Goal: Task Accomplishment & Management: Use online tool/utility

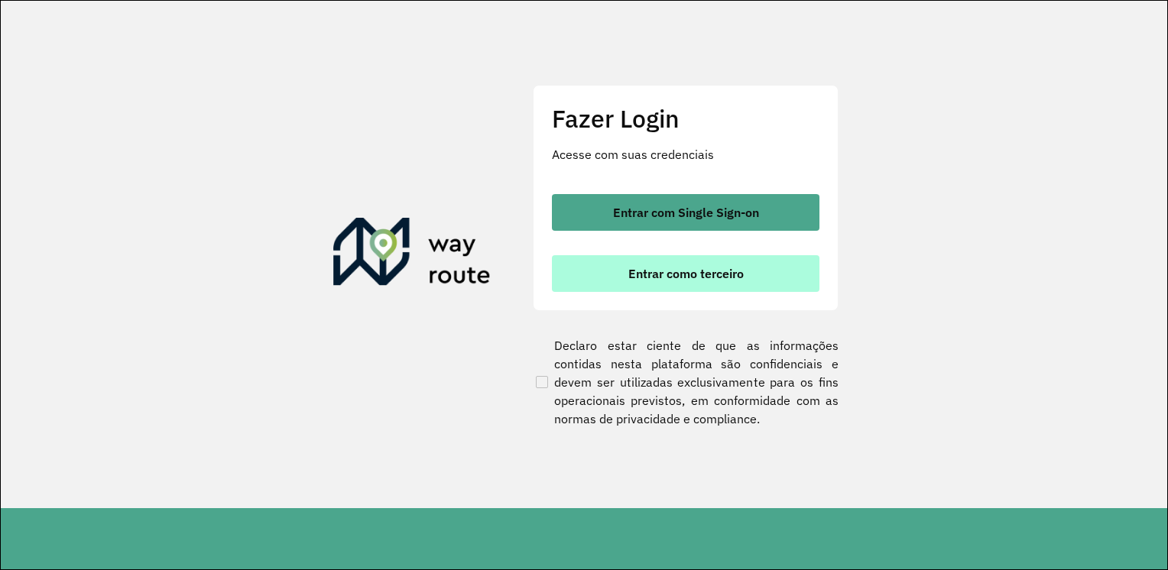
click at [706, 276] on span "Entrar como terceiro" at bounding box center [685, 274] width 115 height 12
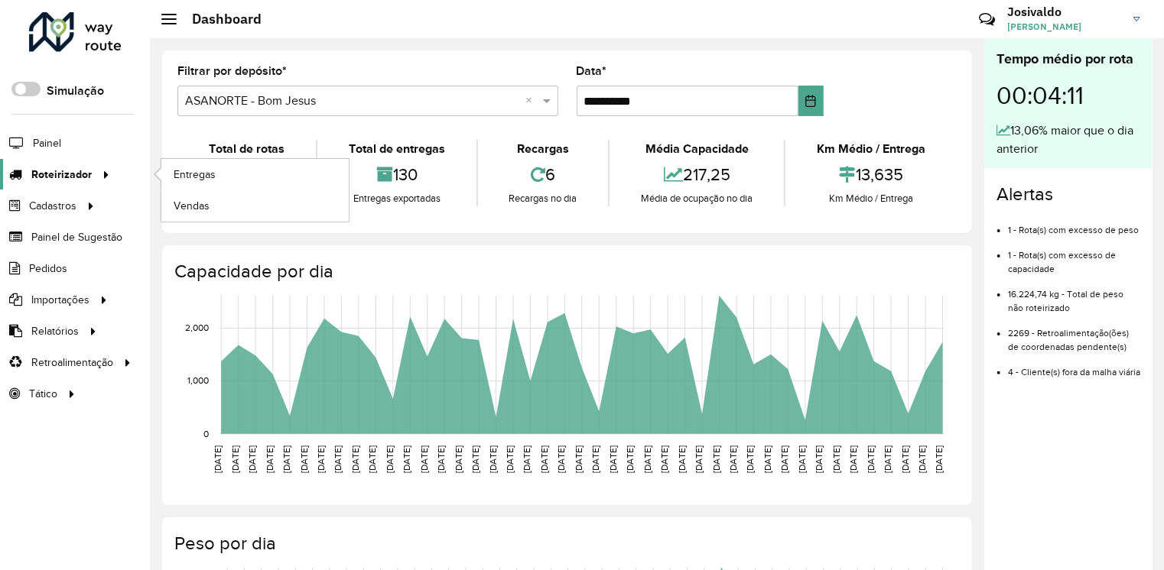
click at [74, 177] on span "Roteirizador" at bounding box center [61, 175] width 60 height 16
click at [209, 170] on span "Entregas" at bounding box center [196, 175] width 44 height 16
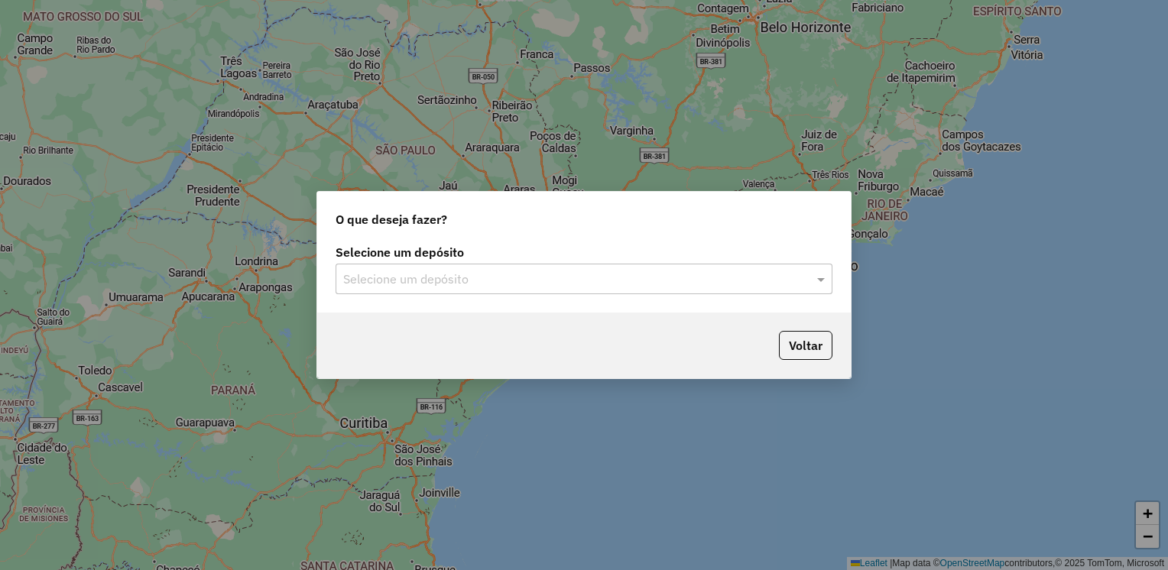
click at [771, 283] on input "text" at bounding box center [568, 280] width 451 height 18
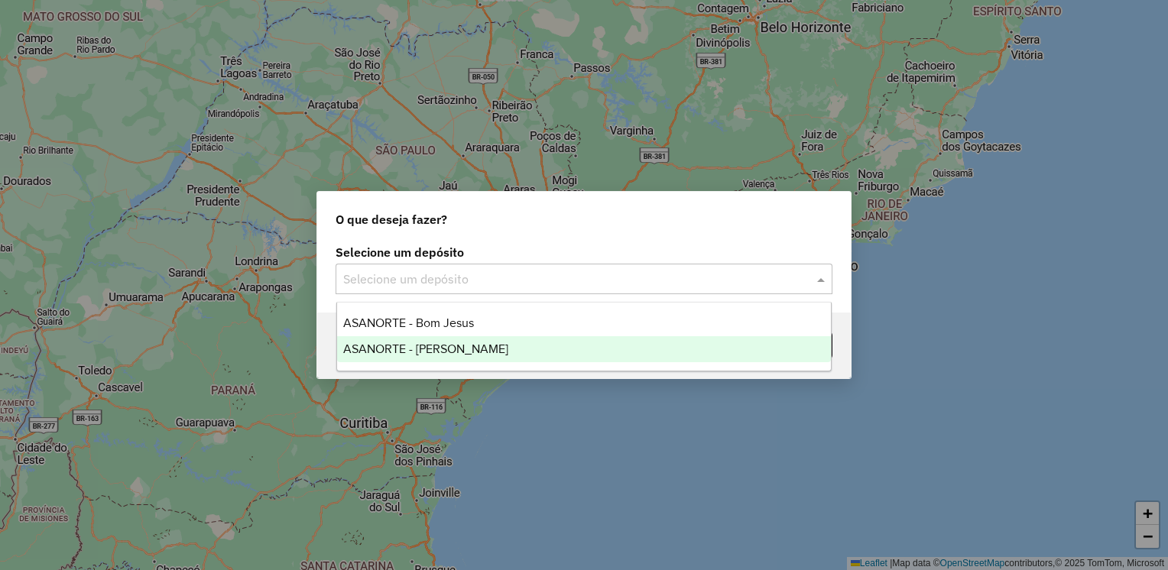
click at [453, 348] on span "ASANORTE - [PERSON_NAME]" at bounding box center [425, 349] width 165 height 13
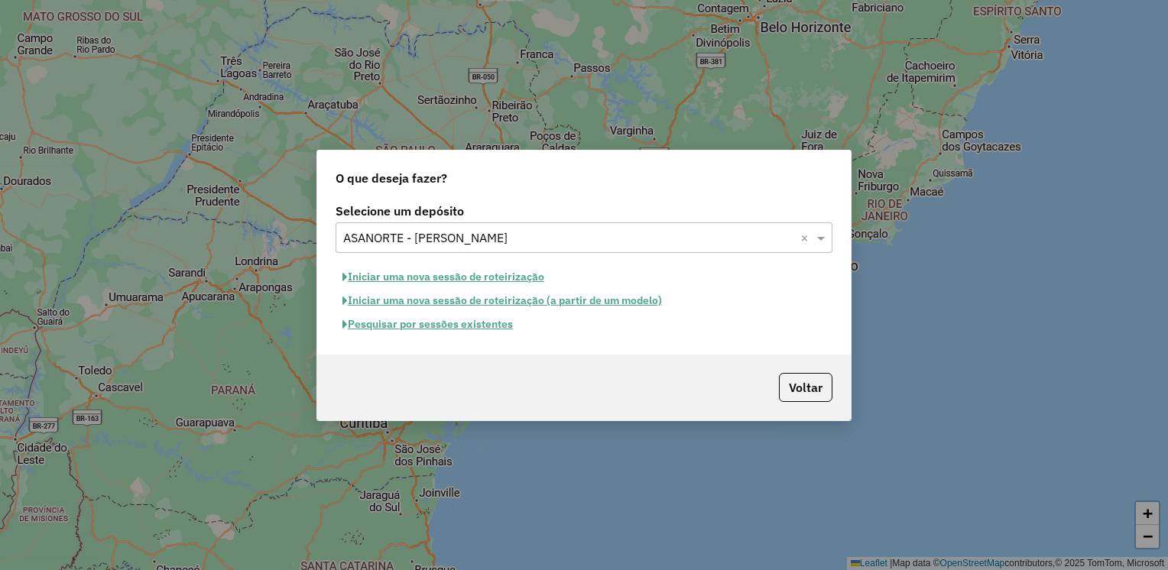
click at [444, 323] on button "Pesquisar por sessões existentes" at bounding box center [428, 325] width 184 height 24
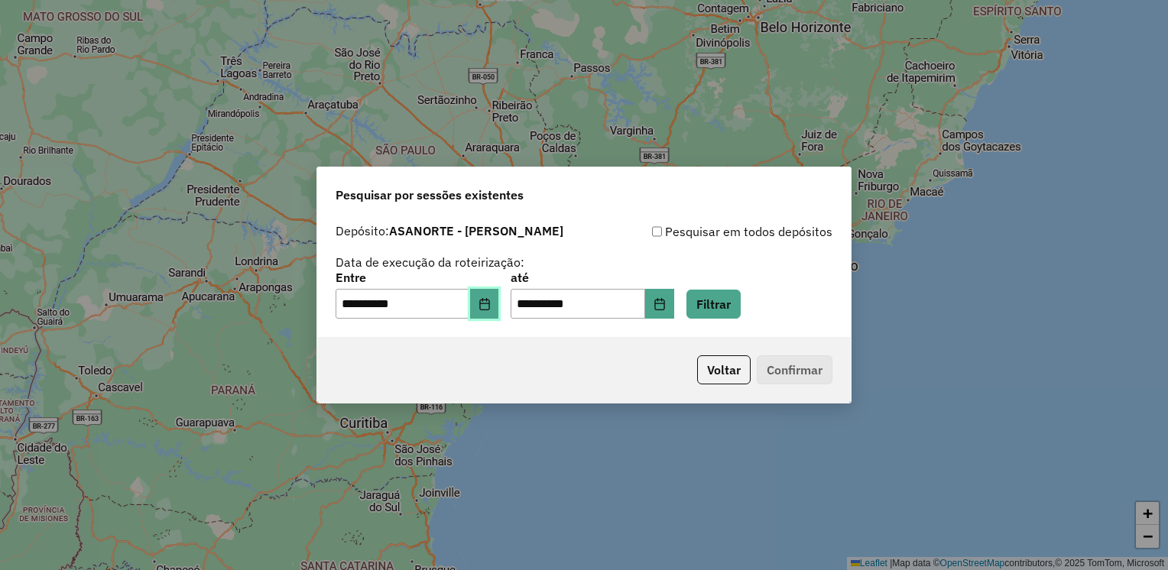
click at [489, 304] on icon "Choose Date" at bounding box center [484, 304] width 10 height 12
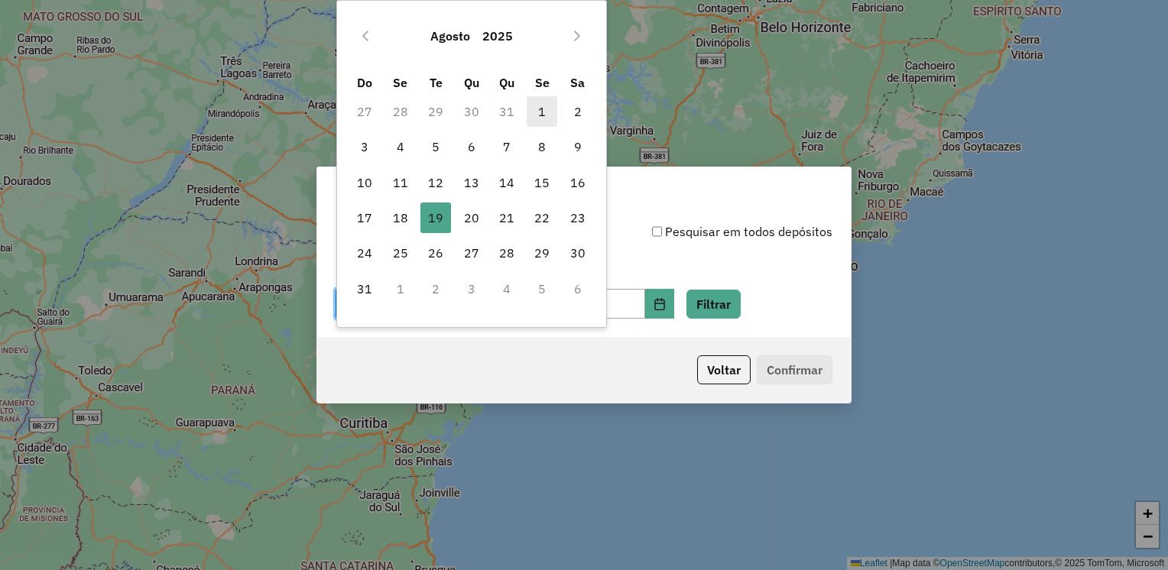
click at [543, 107] on span "1" at bounding box center [542, 111] width 31 height 31
type input "**********"
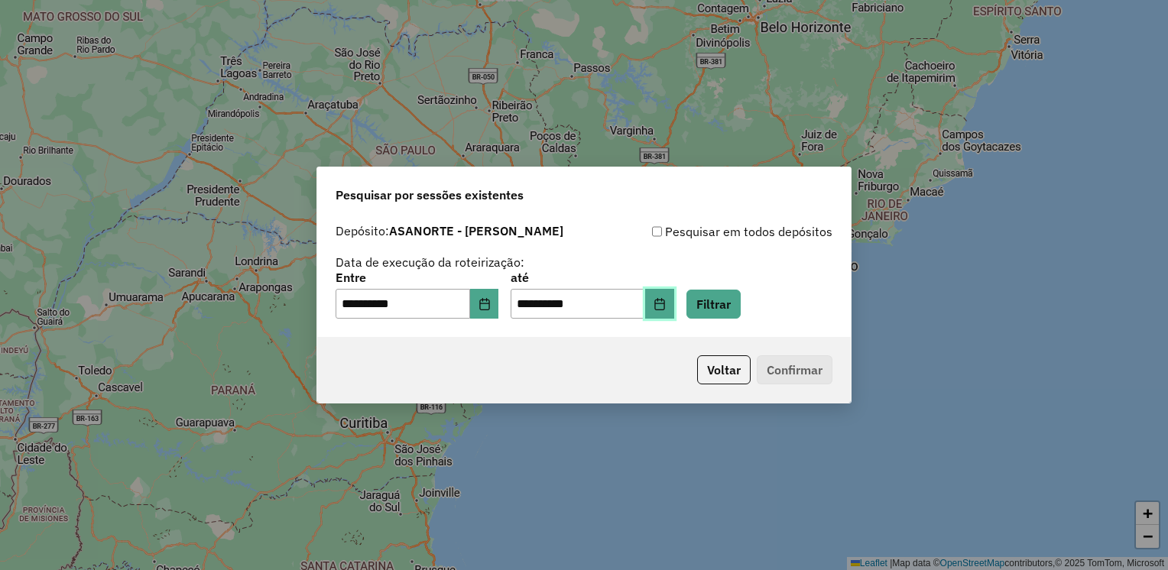
click at [666, 304] on icon "Choose Date" at bounding box center [660, 304] width 12 height 12
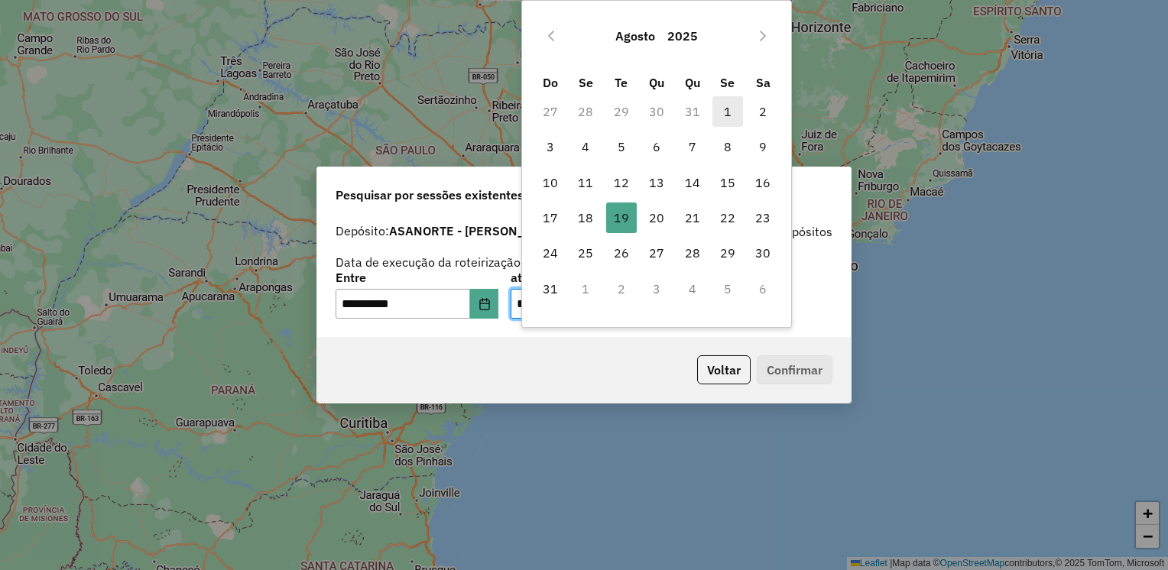
click at [725, 111] on span "1" at bounding box center [728, 111] width 31 height 31
type input "**********"
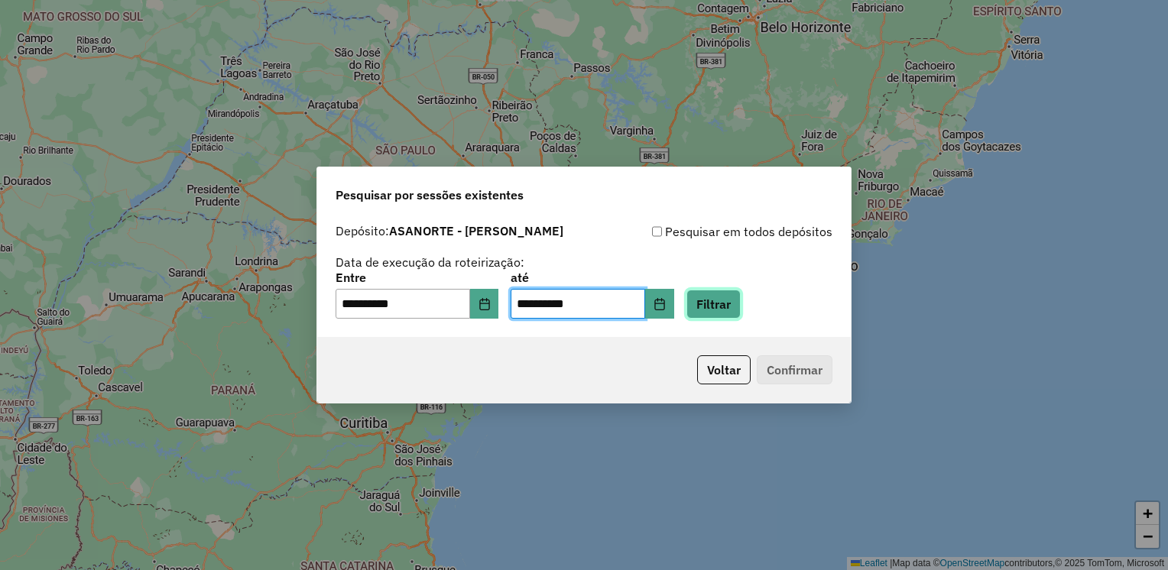
click at [723, 309] on button "Filtrar" at bounding box center [714, 304] width 54 height 29
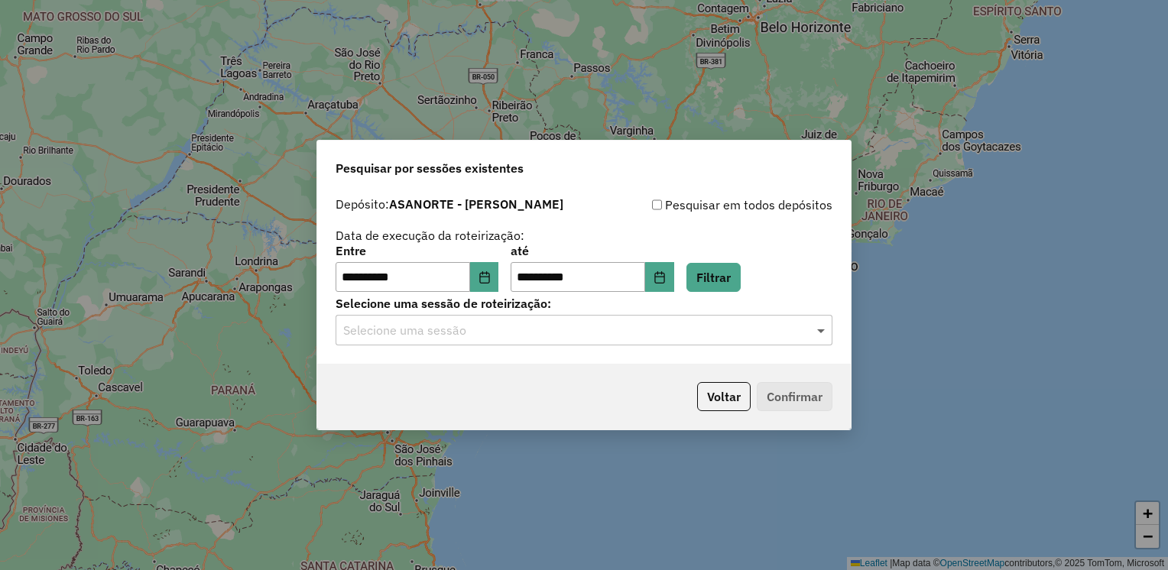
click at [813, 334] on span at bounding box center [822, 330] width 19 height 18
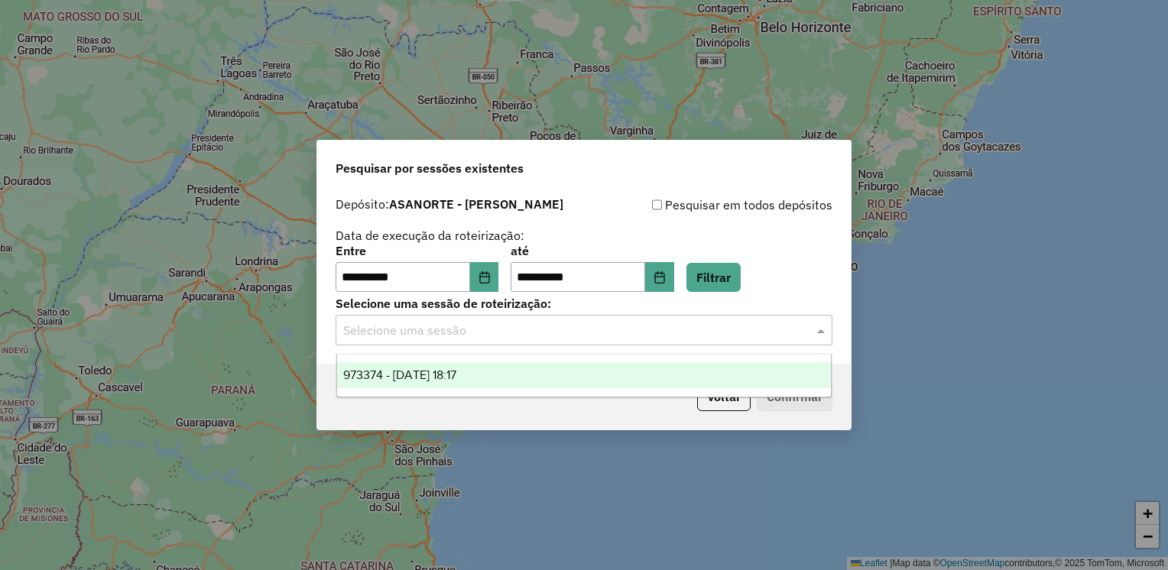
click at [456, 371] on span "973374 - 01/08/2025 18:17" at bounding box center [399, 374] width 113 height 13
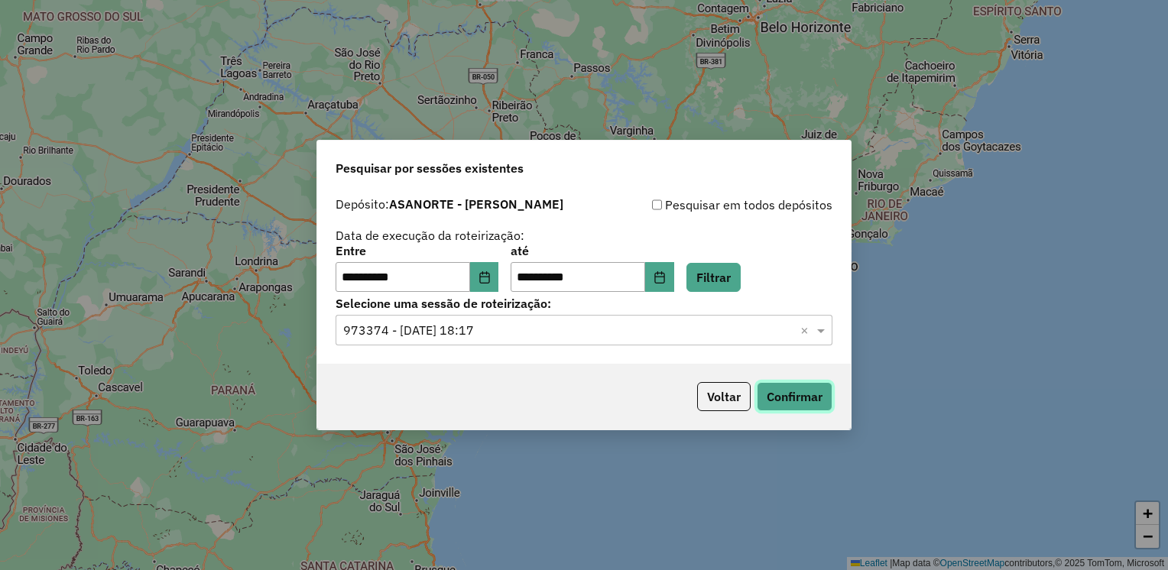
click at [779, 398] on button "Confirmar" at bounding box center [795, 396] width 76 height 29
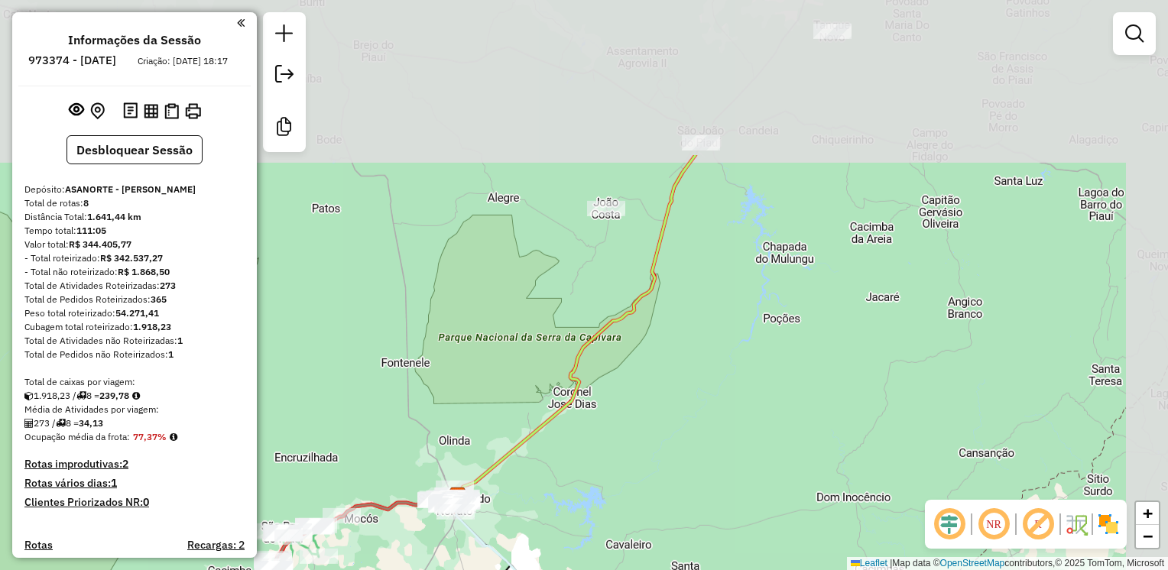
drag, startPoint x: 840, startPoint y: 217, endPoint x: 715, endPoint y: 392, distance: 215.3
click at [723, 404] on div "Janela de atendimento Grade de atendimento Capacidade Transportadoras Veículos …" at bounding box center [584, 285] width 1168 height 570
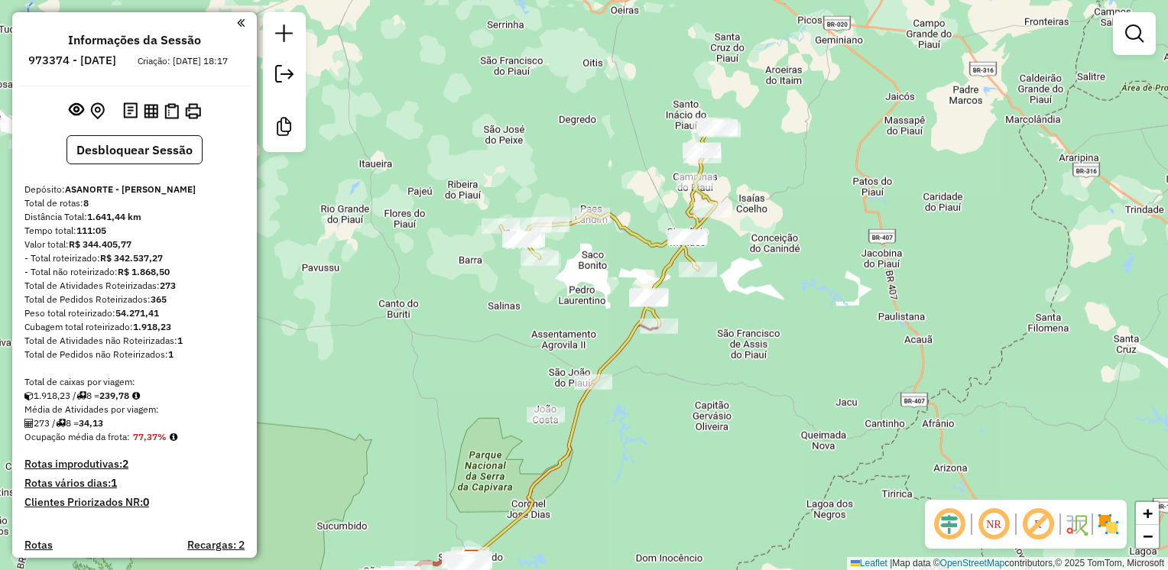
drag, startPoint x: 855, startPoint y: 224, endPoint x: 749, endPoint y: 375, distance: 184.9
click at [749, 375] on div "Janela de atendimento Grade de atendimento Capacidade Transportadoras Veículos …" at bounding box center [584, 285] width 1168 height 570
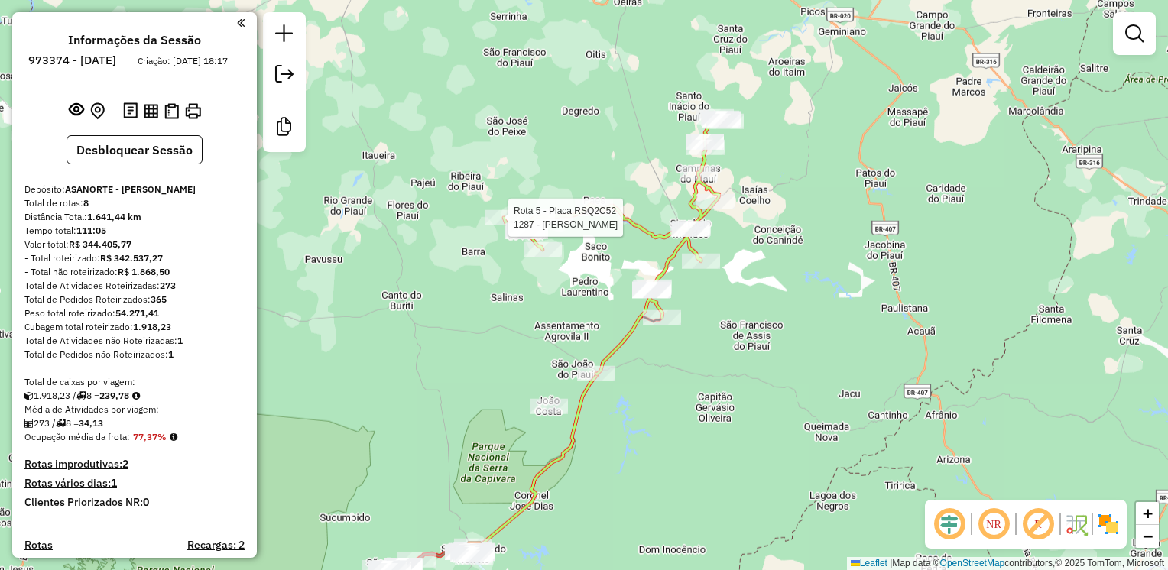
select select "**********"
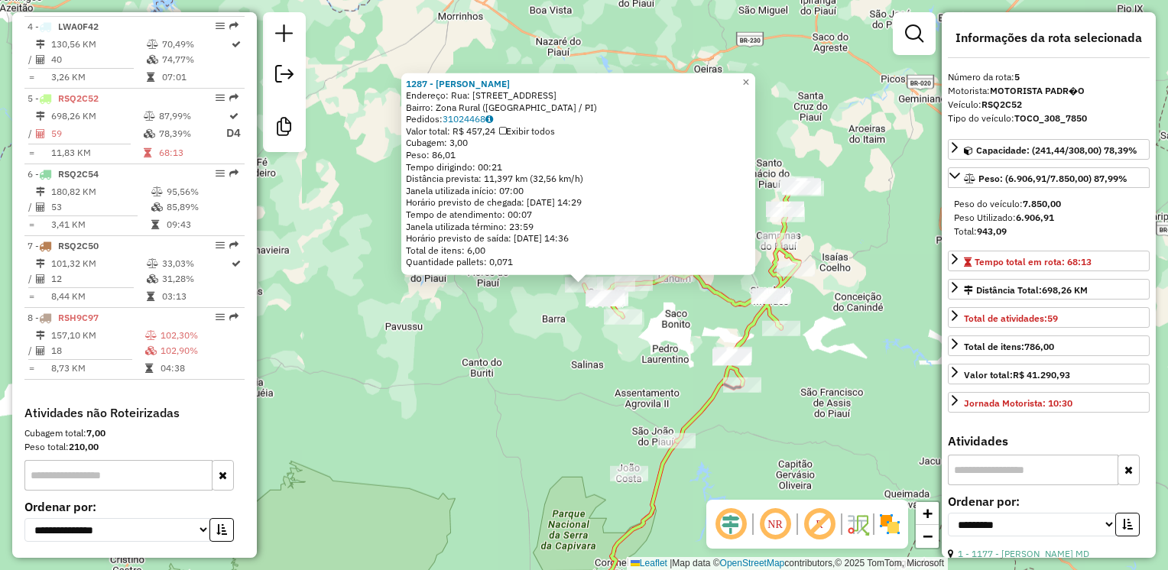
scroll to position [888, 0]
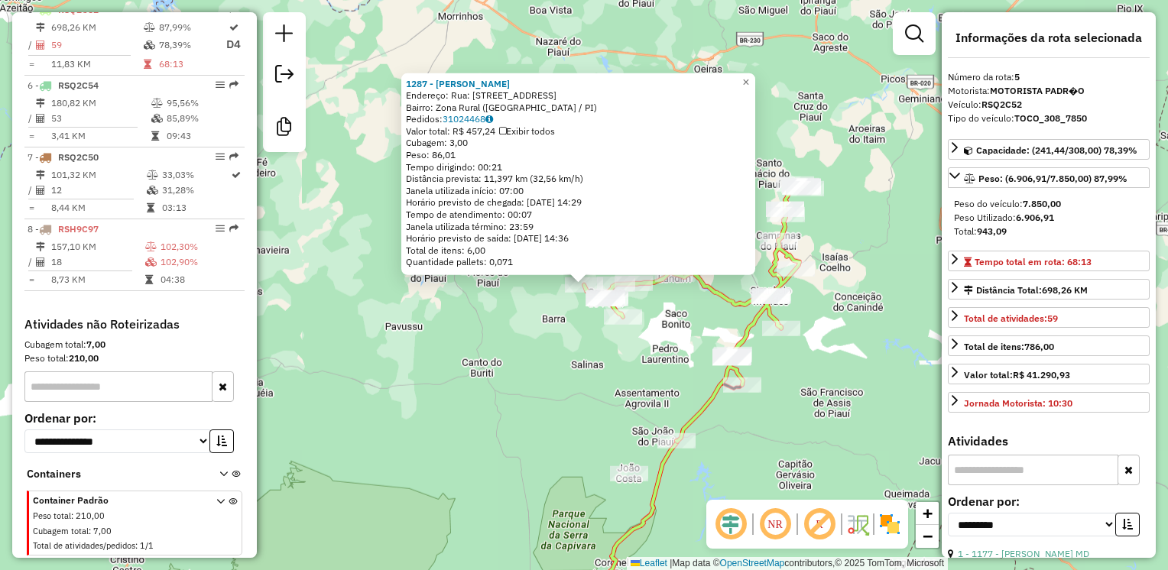
drag, startPoint x: 327, startPoint y: 203, endPoint x: 341, endPoint y: 211, distance: 16.1
click at [327, 203] on div "1287 - [PERSON_NAME]: Rua: [STREET_ADDRESS] Bairro: [GEOGRAPHIC_DATA] ([GEOGRAP…" at bounding box center [584, 285] width 1168 height 570
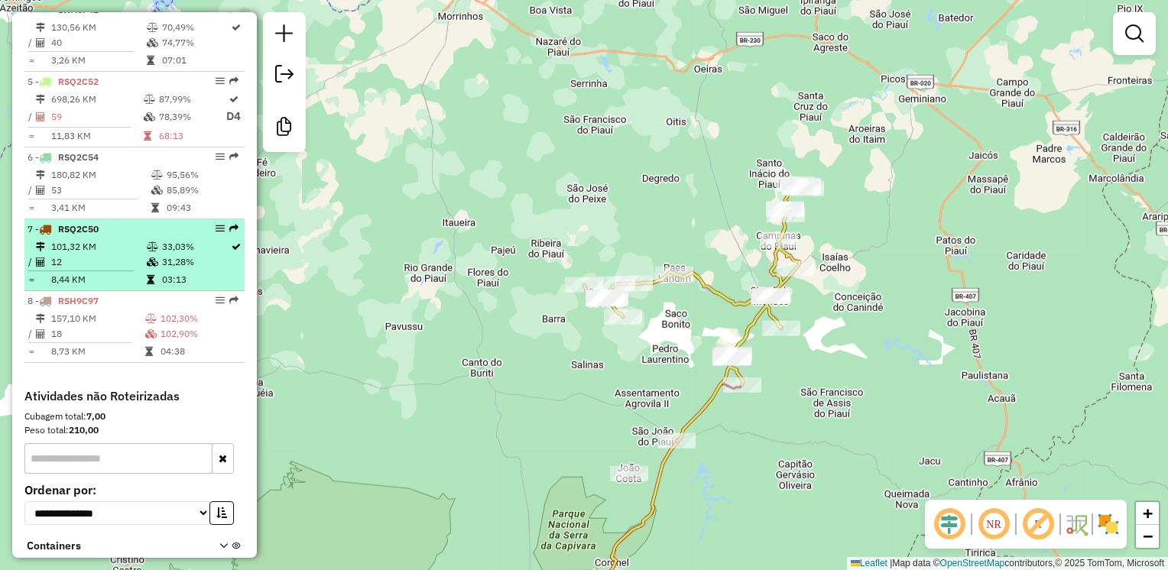
scroll to position [812, 0]
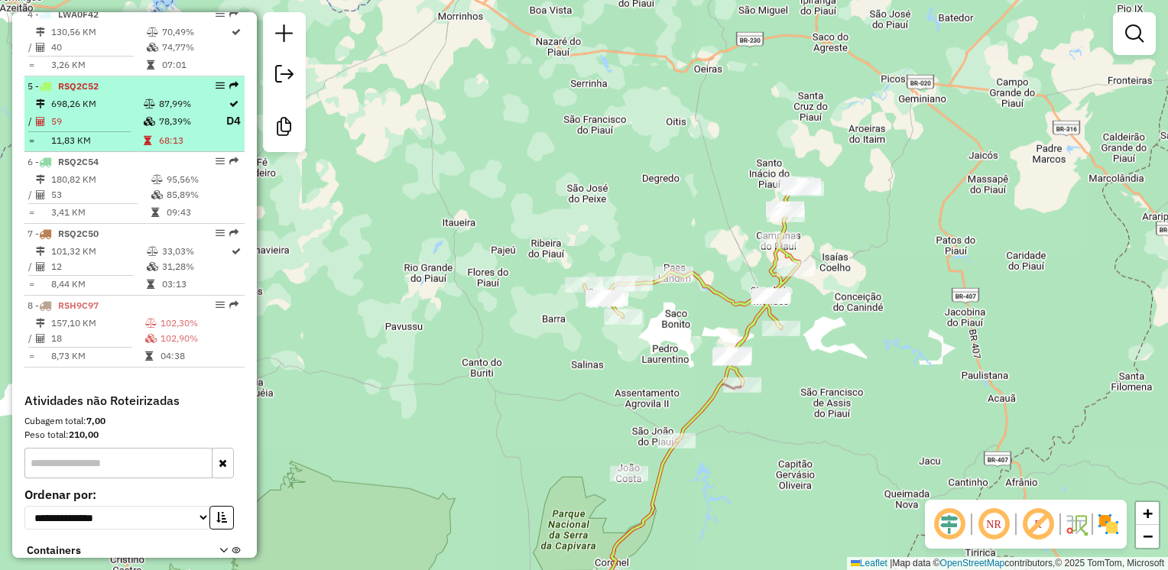
click at [111, 125] on td "59" at bounding box center [96, 121] width 93 height 19
select select "**********"
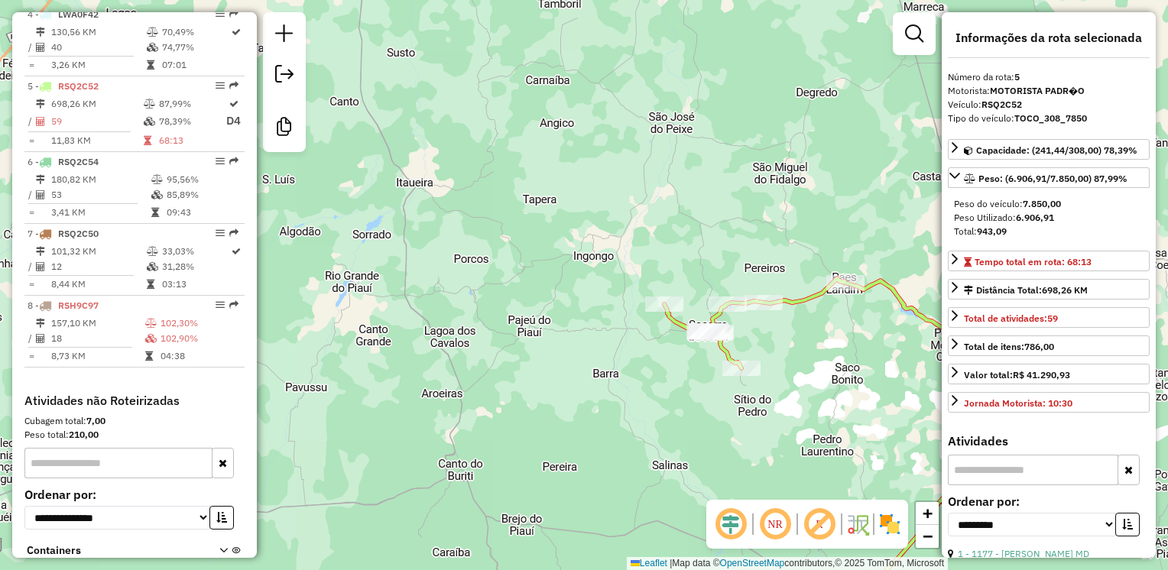
click at [508, 118] on div "Janela de atendimento Grade de atendimento Capacidade Transportadoras Veículos …" at bounding box center [584, 285] width 1168 height 570
